Goal: Check status

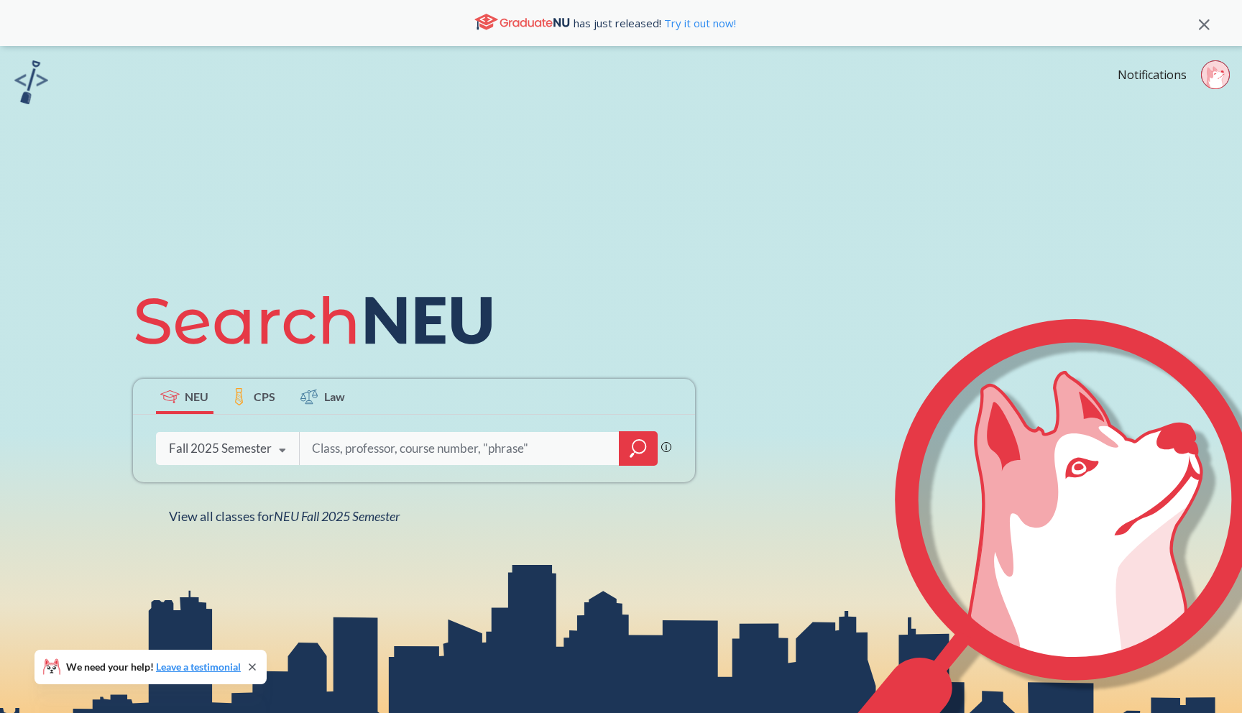
click at [433, 448] on input "search" at bounding box center [460, 449] width 299 height 30
click at [1214, 65] on circle at bounding box center [1215, 74] width 28 height 28
click at [503, 451] on input "search" at bounding box center [460, 449] width 299 height 30
type input "lab for cs2001"
click at [640, 446] on icon "magnifying glass" at bounding box center [638, 449] width 17 height 20
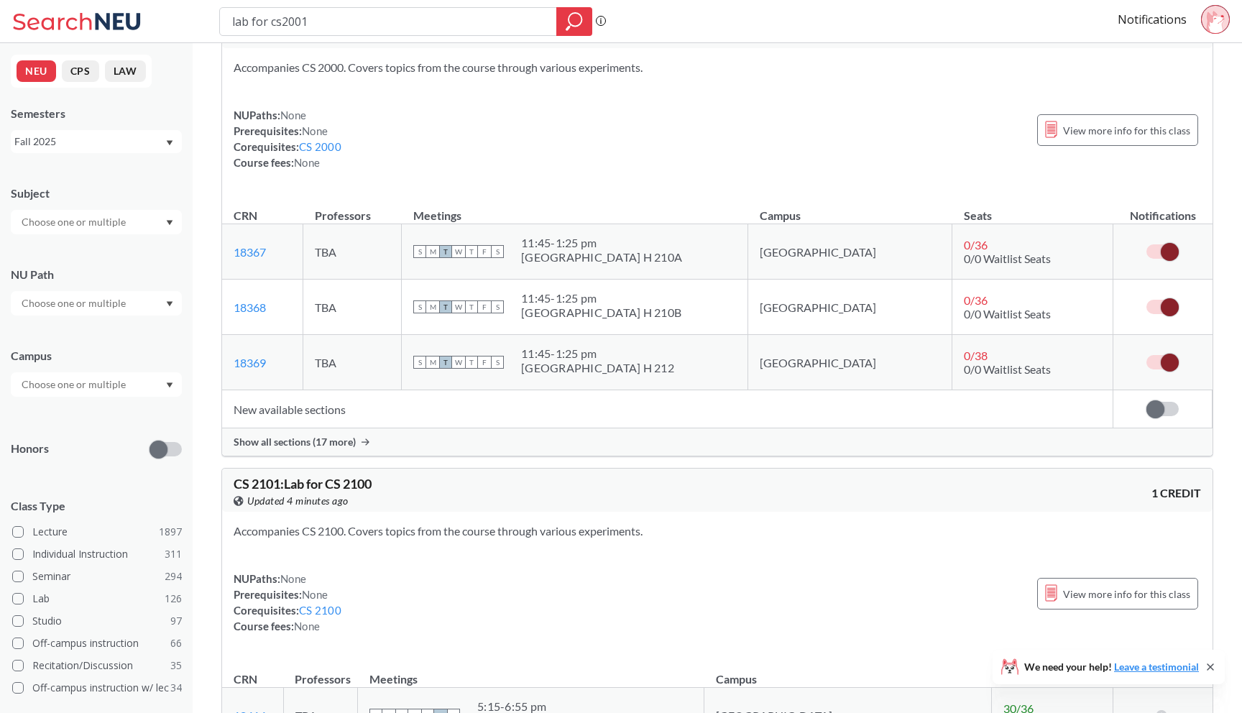
scroll to position [65, 0]
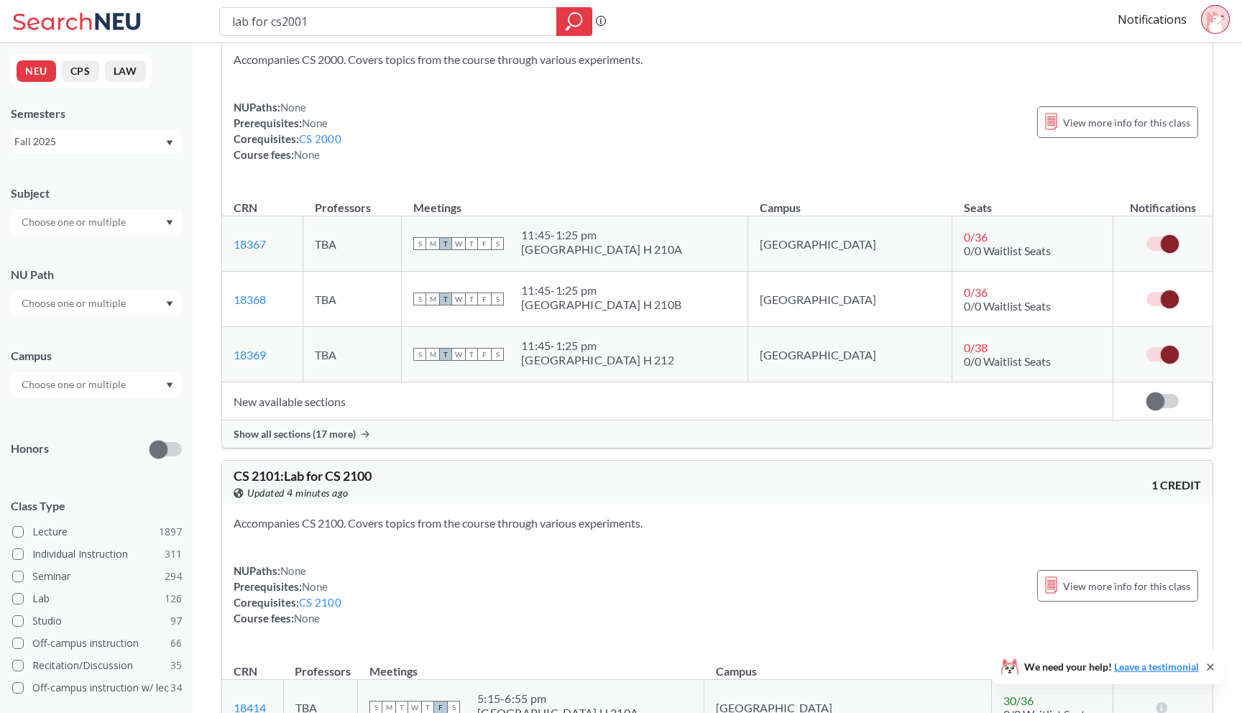
click at [1172, 239] on span at bounding box center [1170, 244] width 18 height 18
click at [1147, 237] on input "checkbox" at bounding box center [1147, 237] width 0 height 0
click at [1165, 242] on label at bounding box center [1163, 244] width 32 height 14
click at [1147, 237] on input "checkbox" at bounding box center [1147, 237] width 0 height 0
click at [1166, 302] on span at bounding box center [1170, 299] width 18 height 18
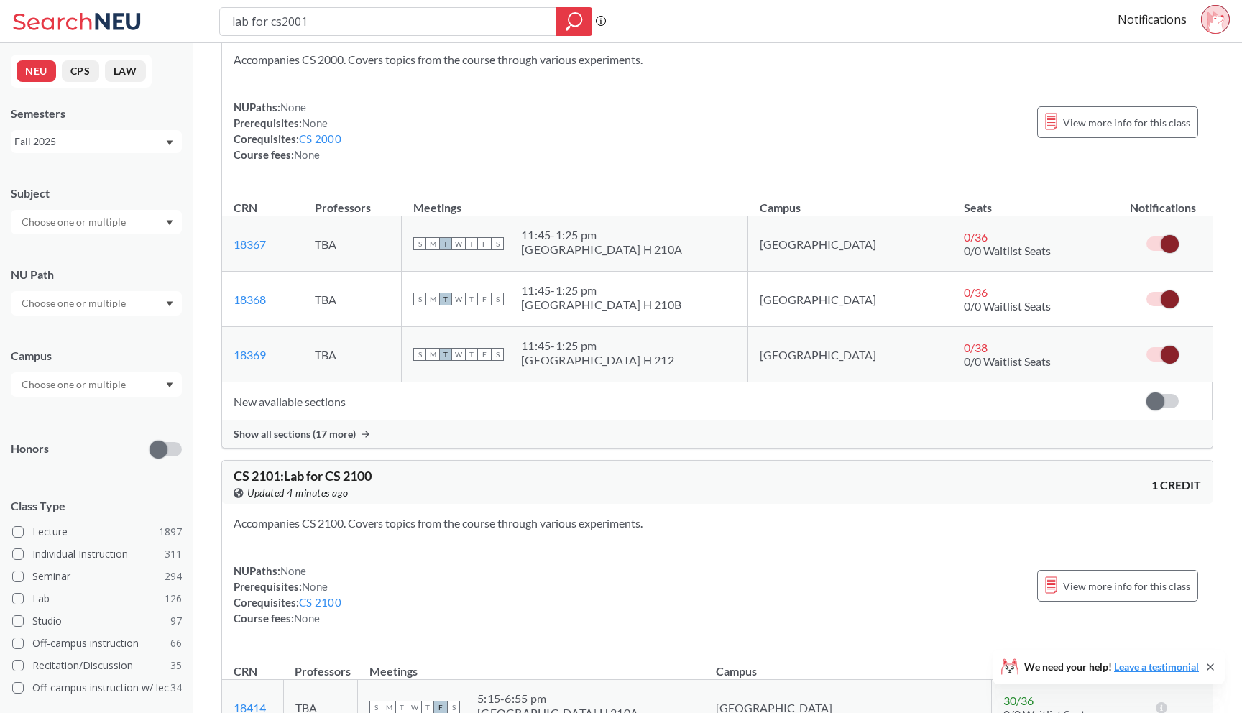
click at [1147, 292] on input "checkbox" at bounding box center [1147, 292] width 0 height 0
click at [1165, 299] on span at bounding box center [1156, 299] width 18 height 18
click at [1147, 292] on input "checkbox" at bounding box center [1147, 292] width 0 height 0
click at [1165, 300] on span at bounding box center [1170, 299] width 18 height 18
click at [1147, 292] on input "checkbox" at bounding box center [1147, 292] width 0 height 0
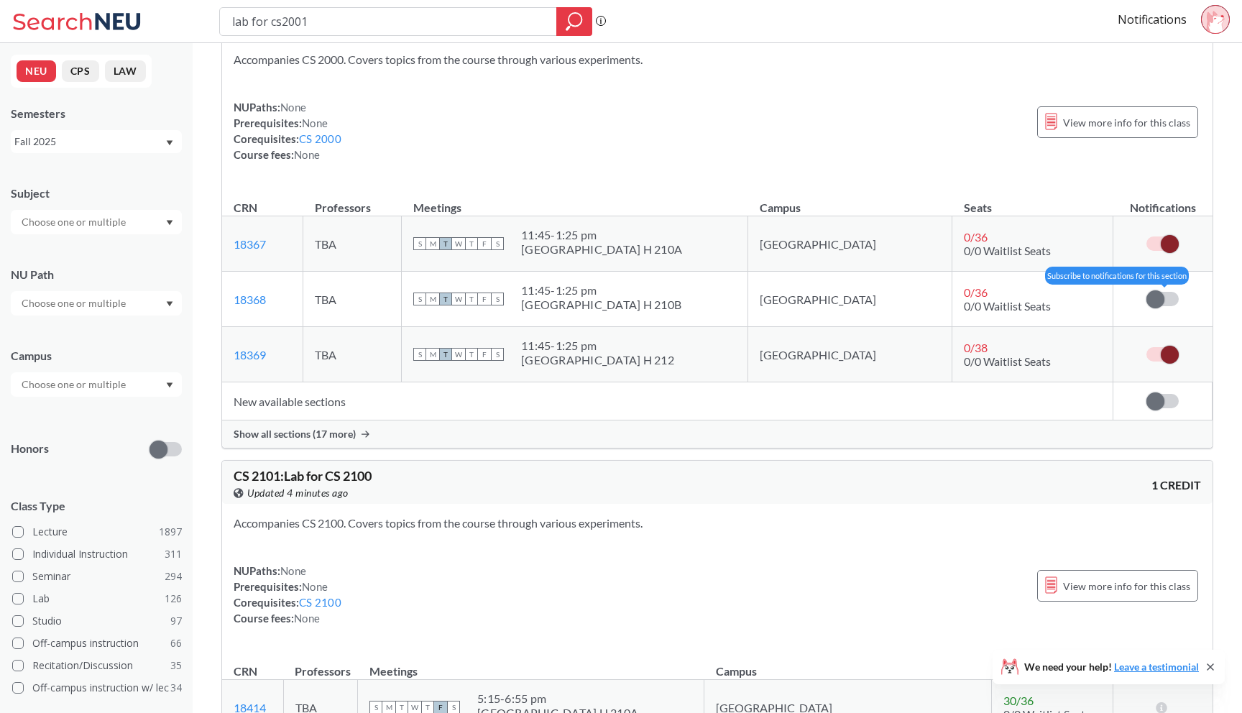
click at [1165, 300] on span at bounding box center [1156, 299] width 18 height 18
click at [1147, 292] on input "checkbox" at bounding box center [1147, 292] width 0 height 0
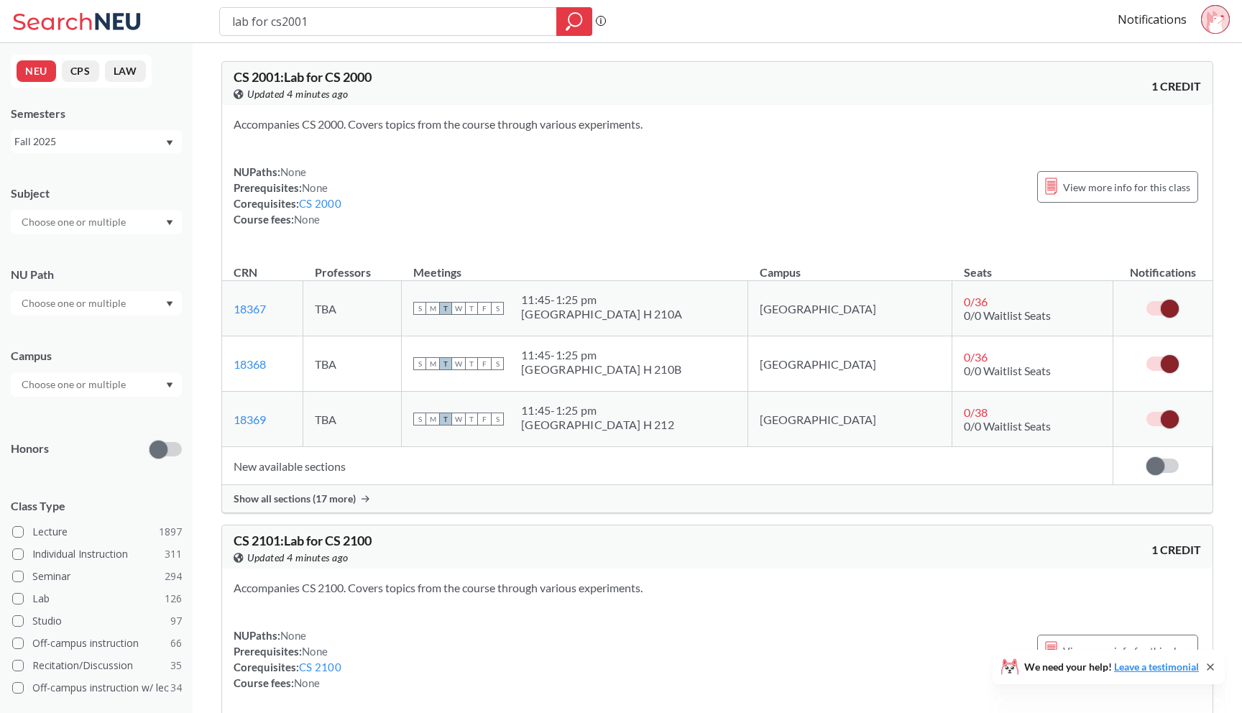
scroll to position [0, 0]
click at [319, 475] on td "New available sections" at bounding box center [667, 467] width 891 height 38
click at [319, 472] on td "New available sections" at bounding box center [667, 467] width 891 height 38
click at [329, 496] on span "Show all sections (17 more)" at bounding box center [295, 499] width 122 height 13
